Goal: Understand process/instructions

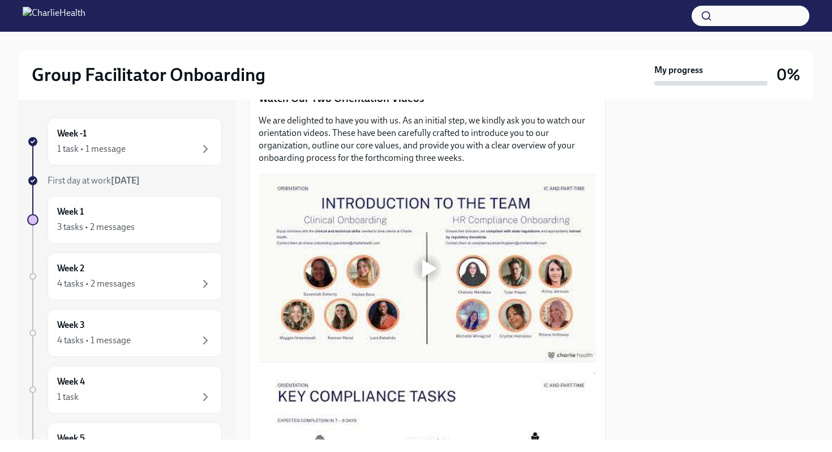
scroll to position [492, 0]
click at [429, 272] on div at bounding box center [429, 269] width 15 height 18
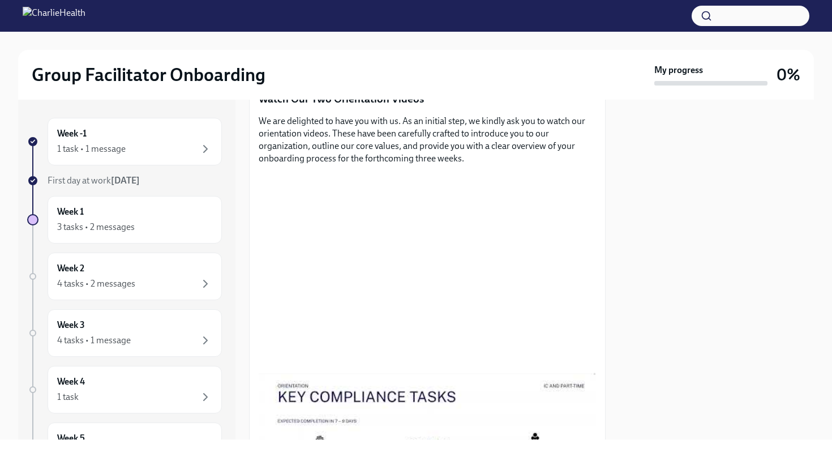
click at [658, 294] on div at bounding box center [716, 269] width 195 height 339
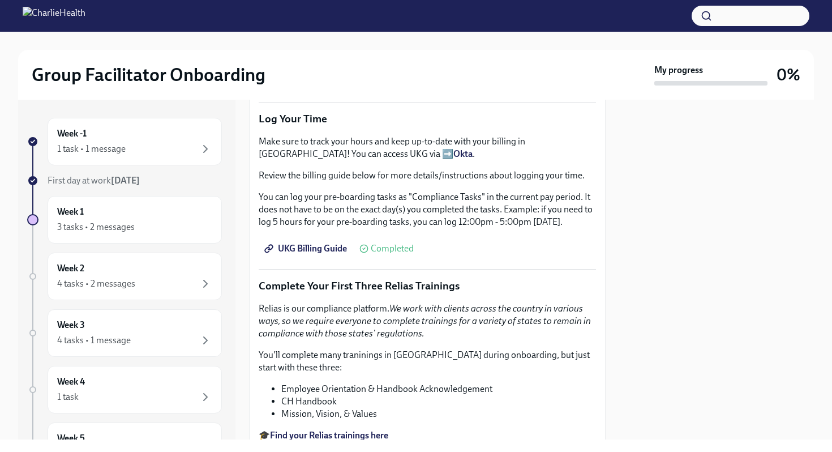
scroll to position [1035, 0]
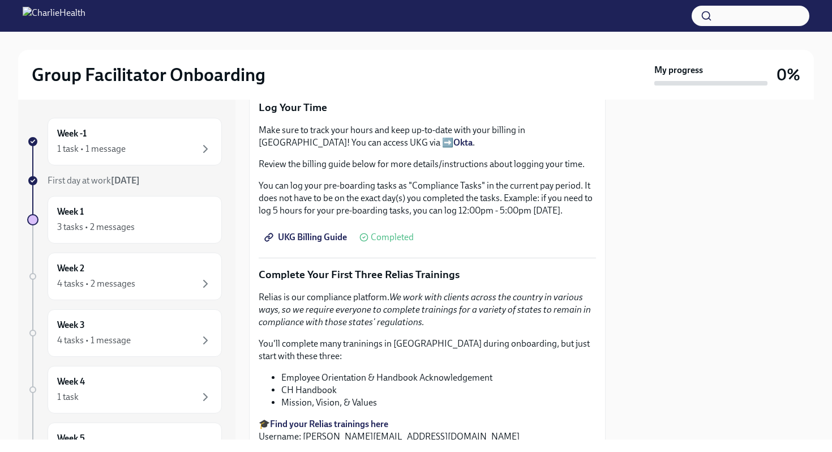
click at [320, 234] on span "UKG Billing Guide" at bounding box center [306, 236] width 80 height 11
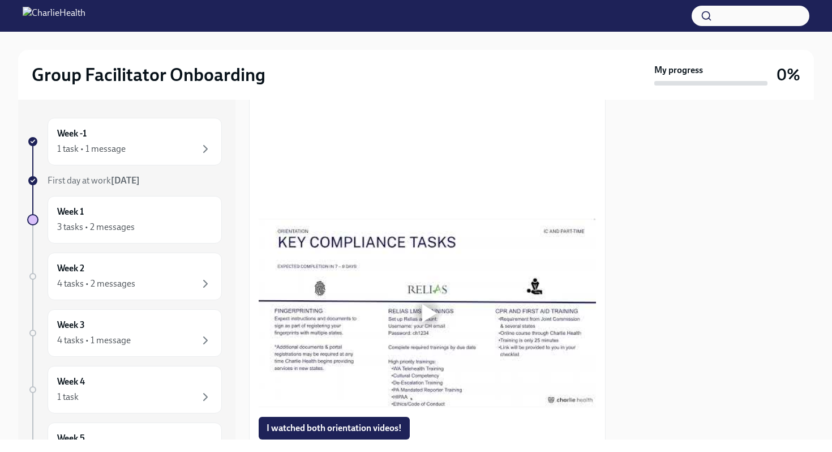
scroll to position [640, 0]
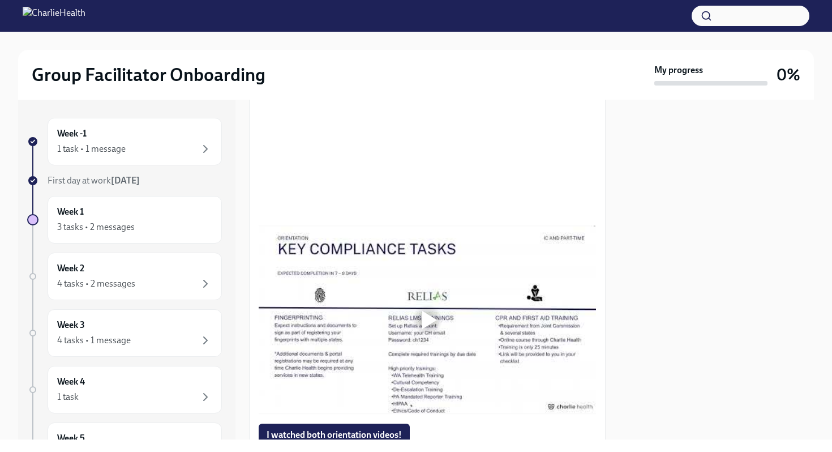
click at [734, 246] on div at bounding box center [716, 269] width 195 height 339
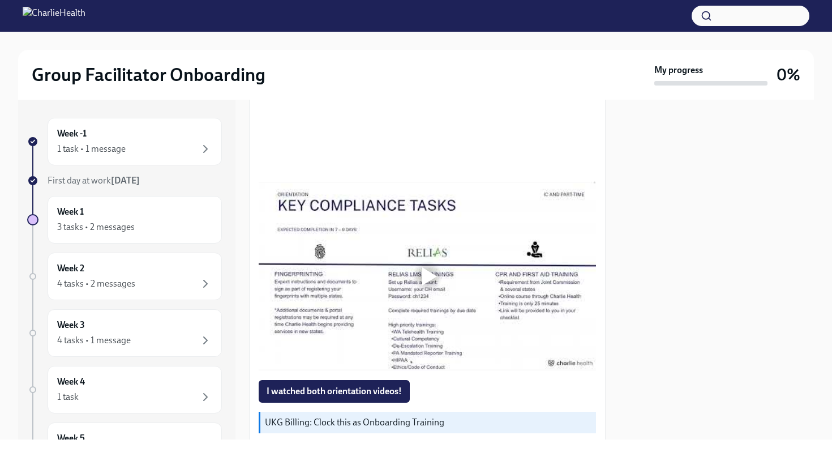
scroll to position [686, 0]
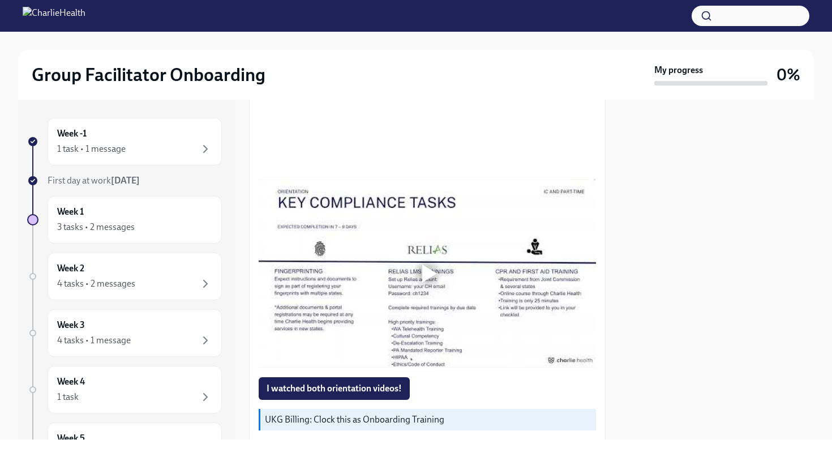
click at [433, 277] on div at bounding box center [429, 273] width 15 height 18
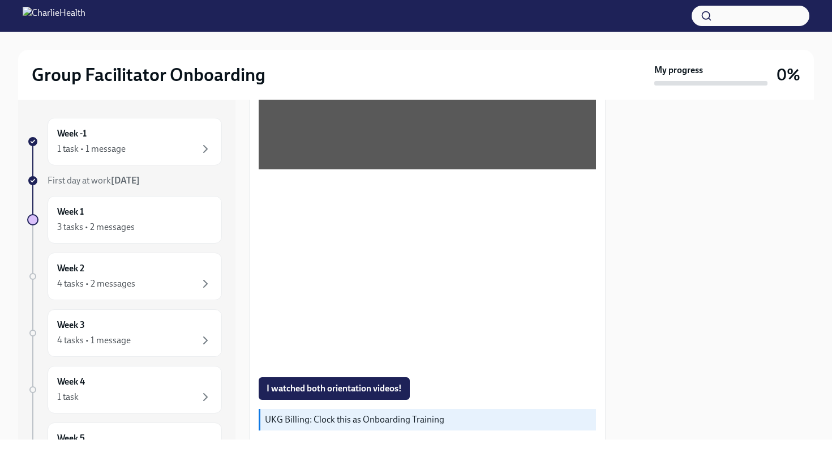
click at [631, 315] on div at bounding box center [716, 269] width 195 height 339
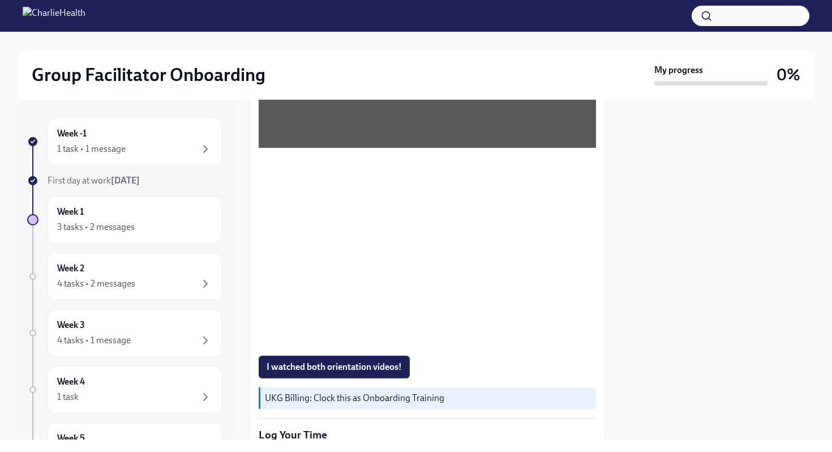
scroll to position [715, 0]
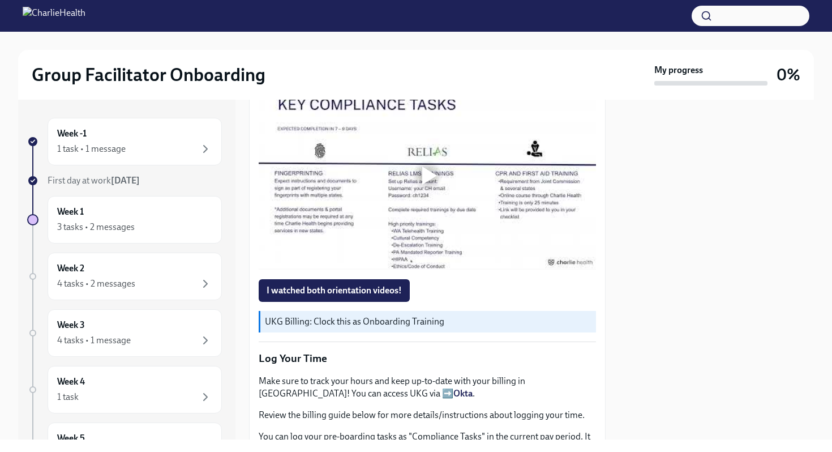
click at [443, 184] on div at bounding box center [427, 175] width 337 height 190
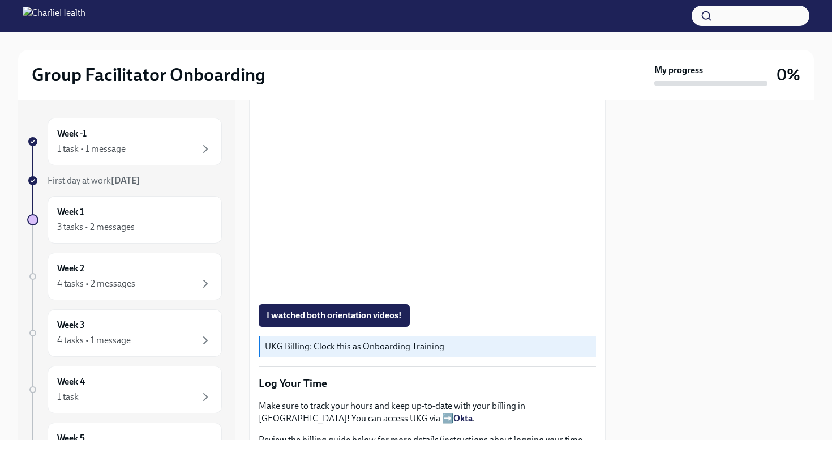
scroll to position [760, 0]
click at [626, 242] on div at bounding box center [716, 269] width 195 height 339
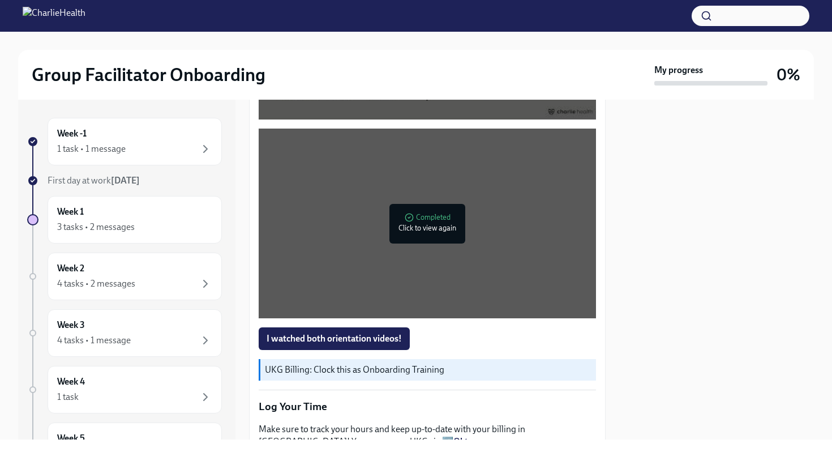
scroll to position [737, 0]
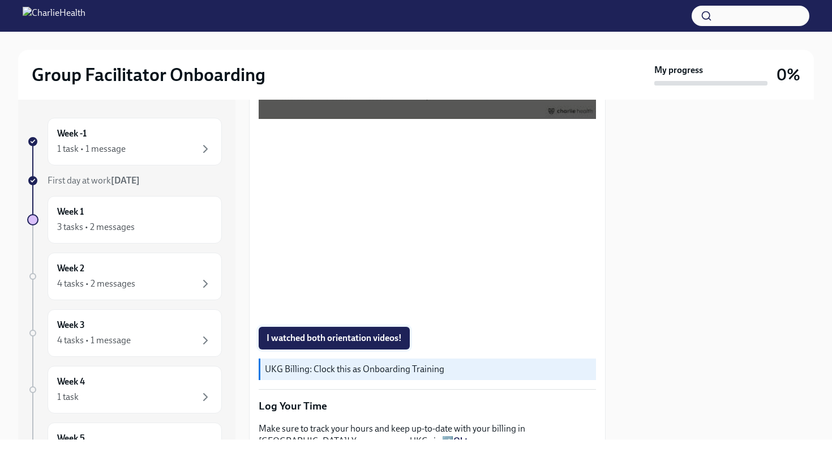
click at [366, 343] on span "I watched both orientation videos!" at bounding box center [333, 337] width 135 height 11
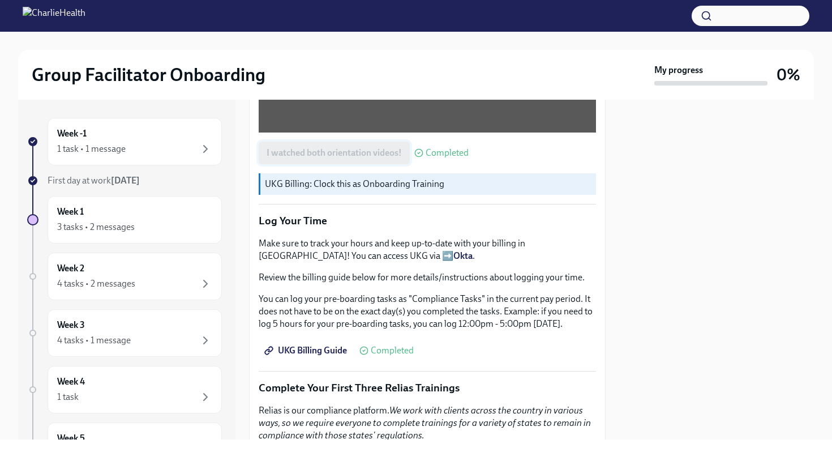
scroll to position [923, 0]
click at [318, 345] on span "UKG Billing Guide" at bounding box center [306, 348] width 80 height 11
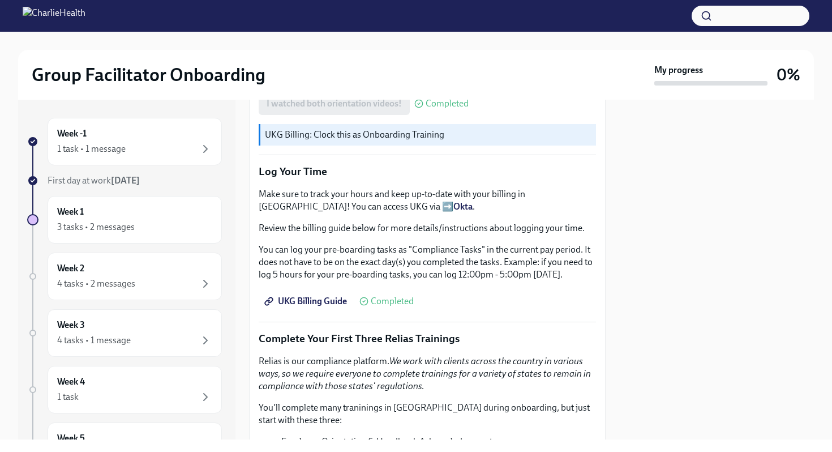
scroll to position [972, 0]
click at [633, 245] on div at bounding box center [716, 269] width 195 height 339
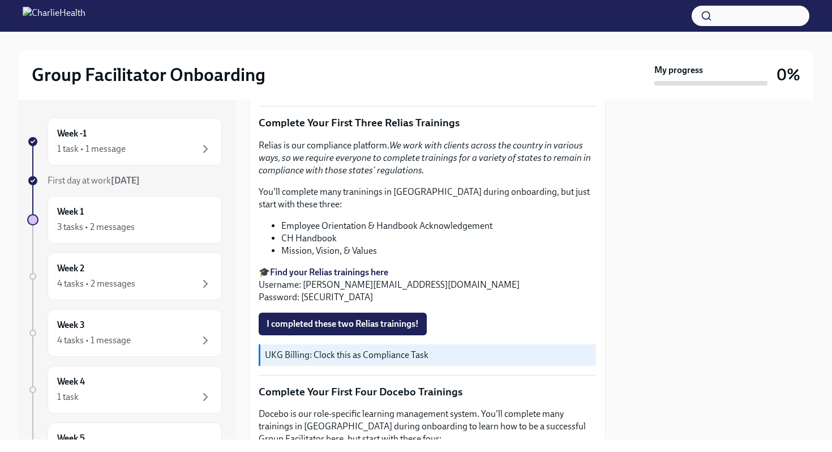
scroll to position [1188, 0]
